Goal: Task Accomplishment & Management: Use online tool/utility

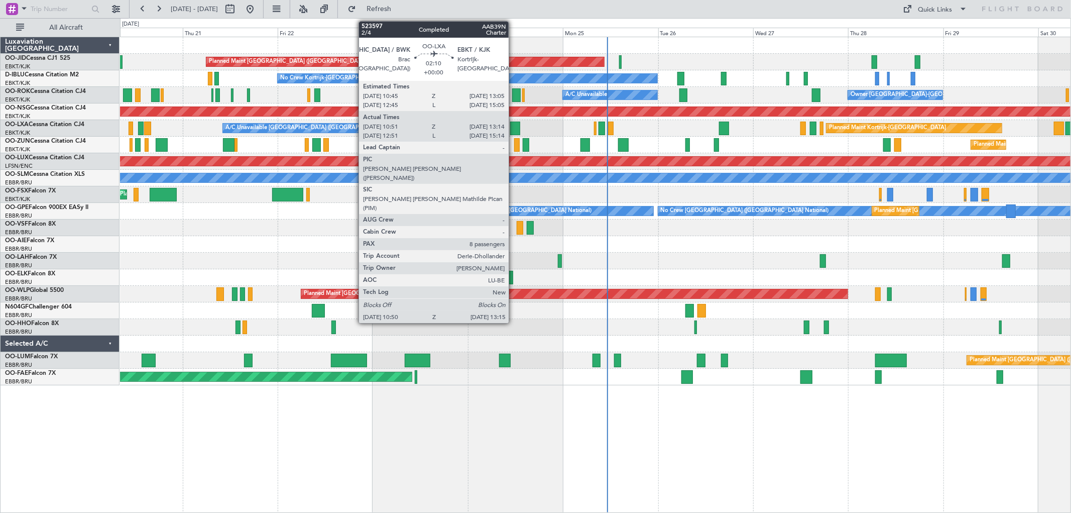
click at [514, 122] on div at bounding box center [515, 129] width 10 height 14
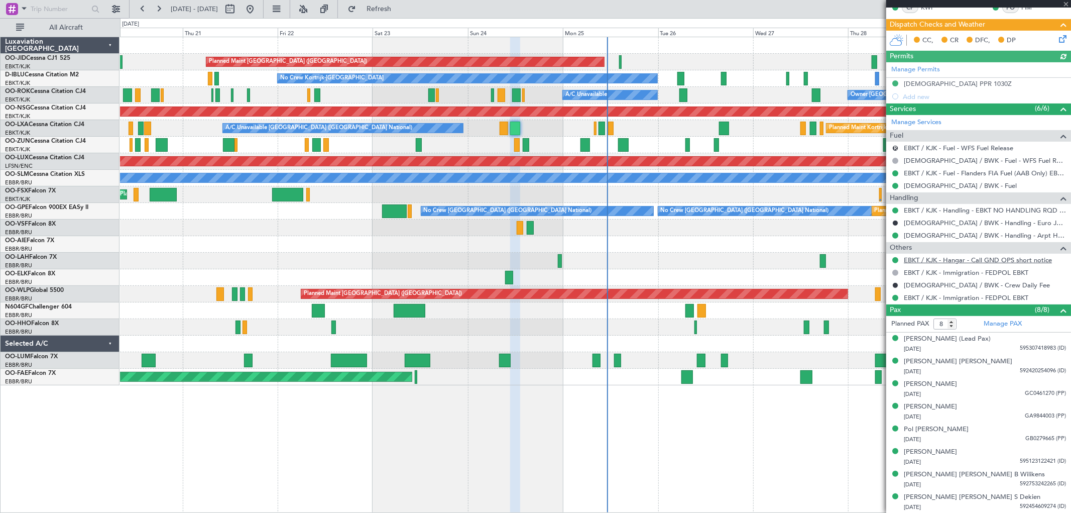
scroll to position [202, 0]
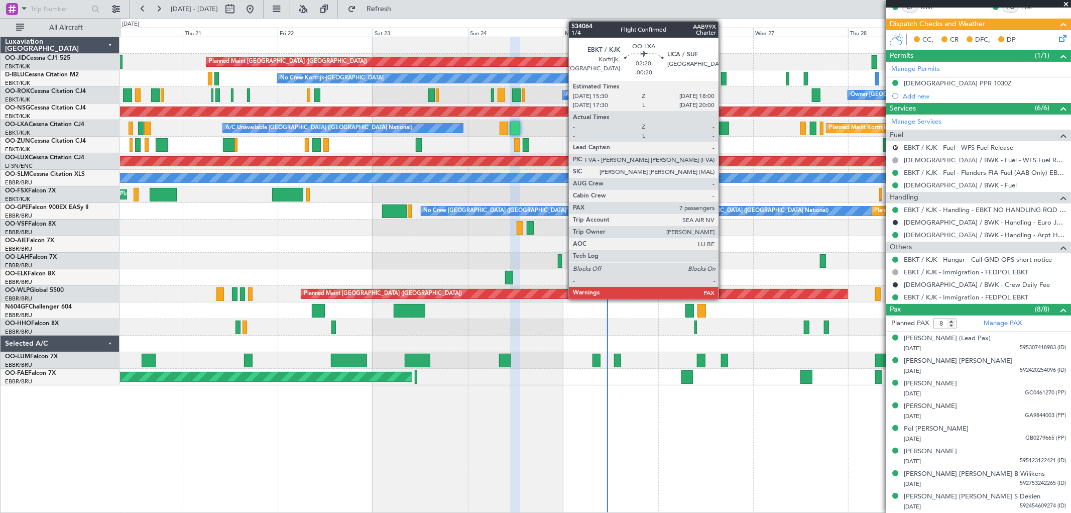
click at [724, 126] on div at bounding box center [724, 129] width 10 height 14
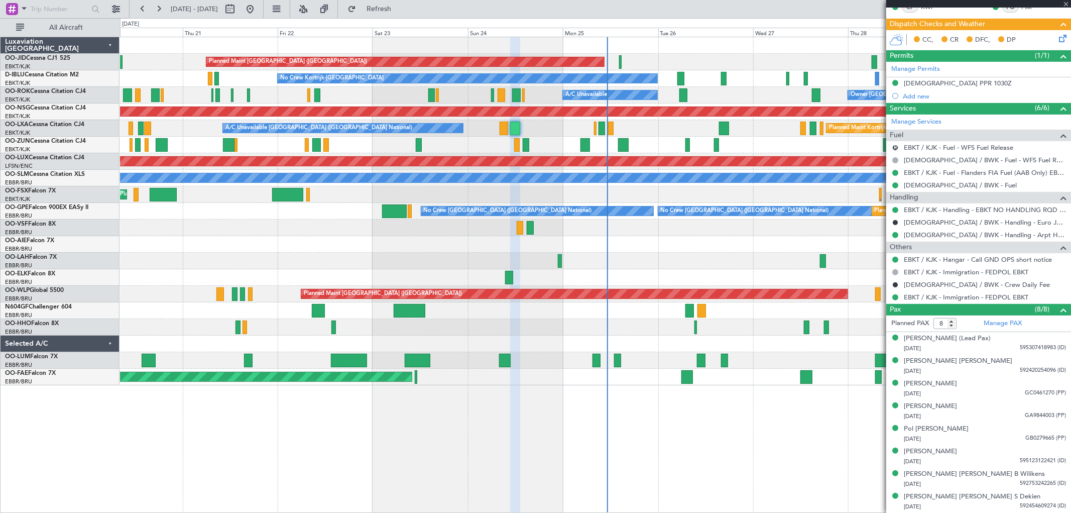
type input "-00:20"
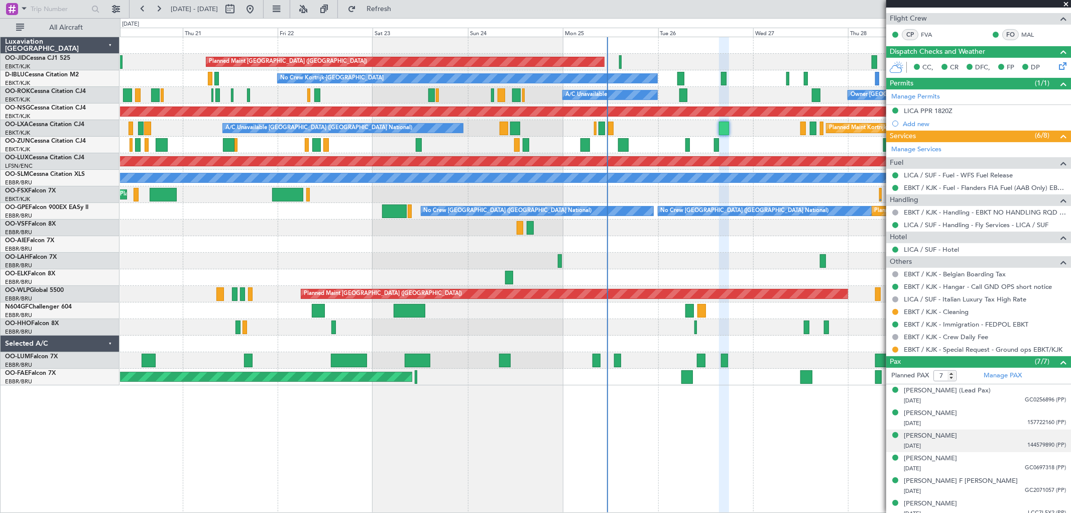
scroll to position [204, 0]
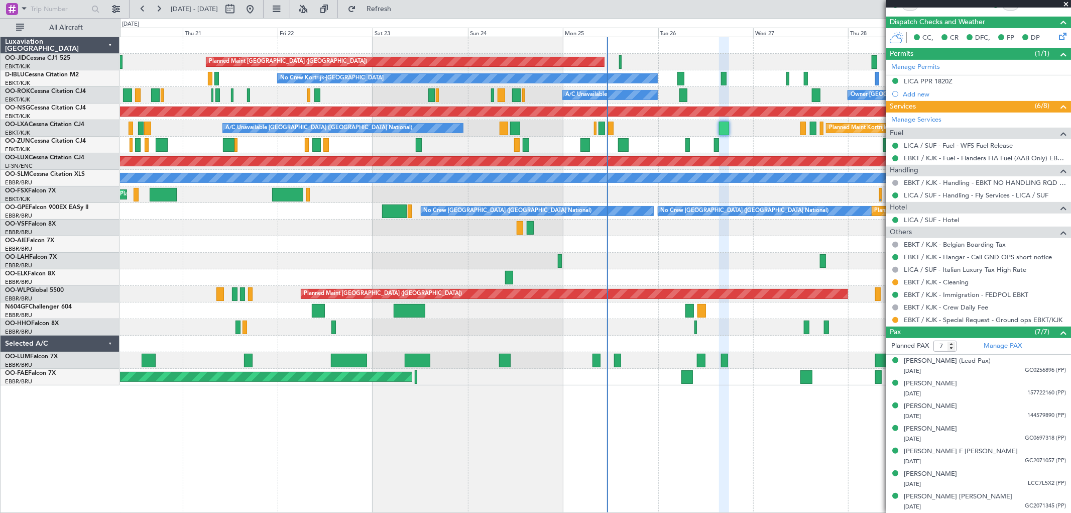
click at [1066, 2] on span at bounding box center [1066, 4] width 10 height 9
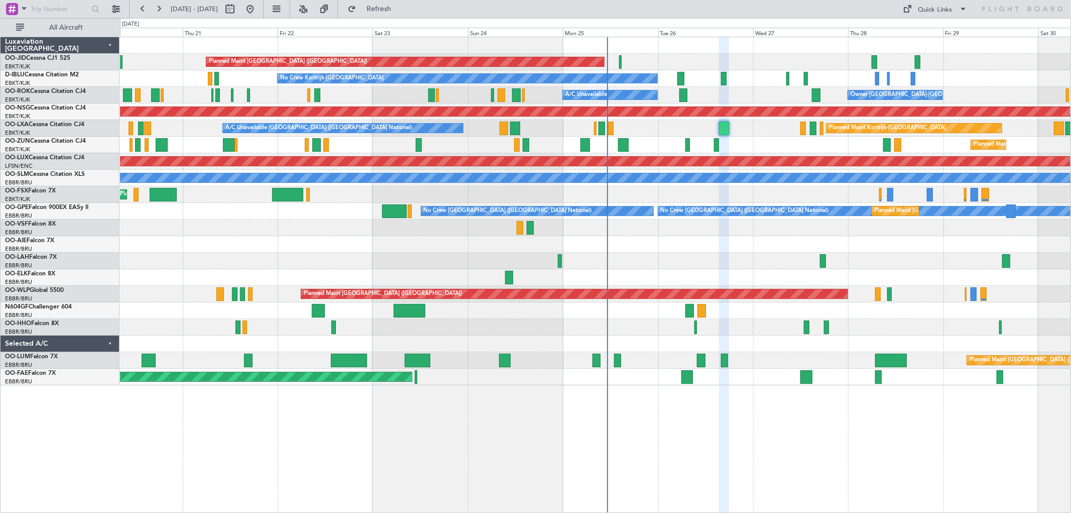
type input "0"
